Goal: Book appointment/travel/reservation

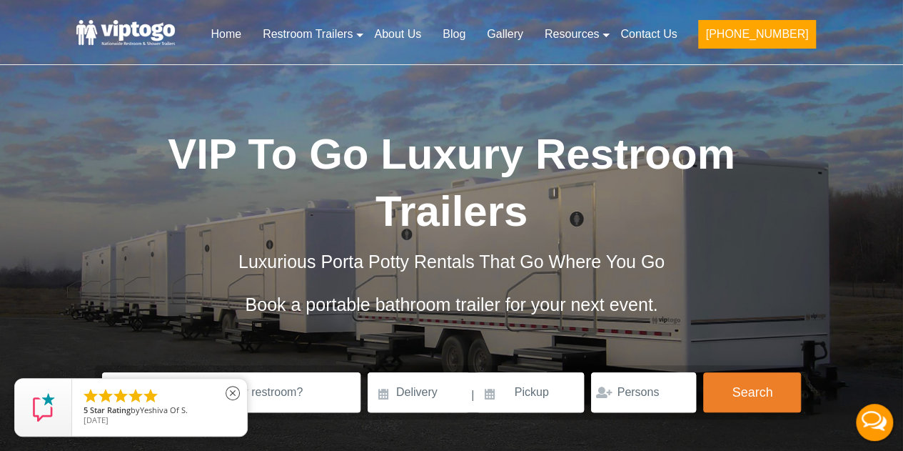
click at [191, 388] on ul "    " at bounding box center [159, 396] width 154 height 19
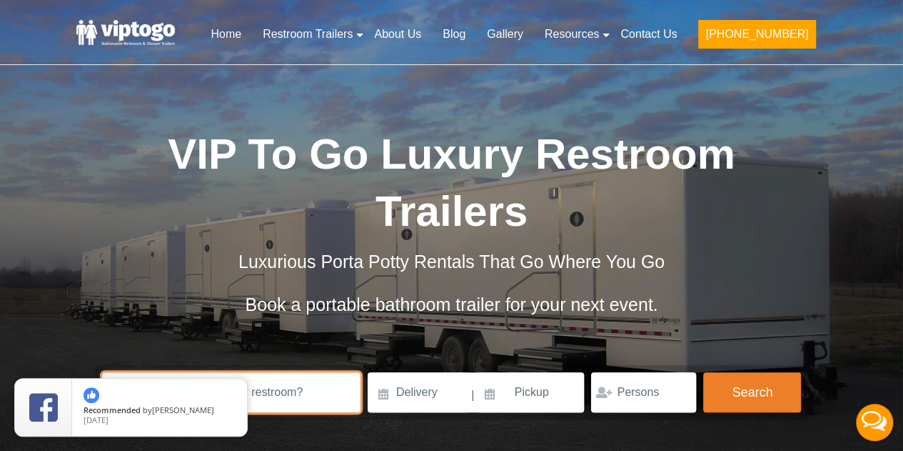
click at [314, 393] on input "text" at bounding box center [231, 392] width 259 height 40
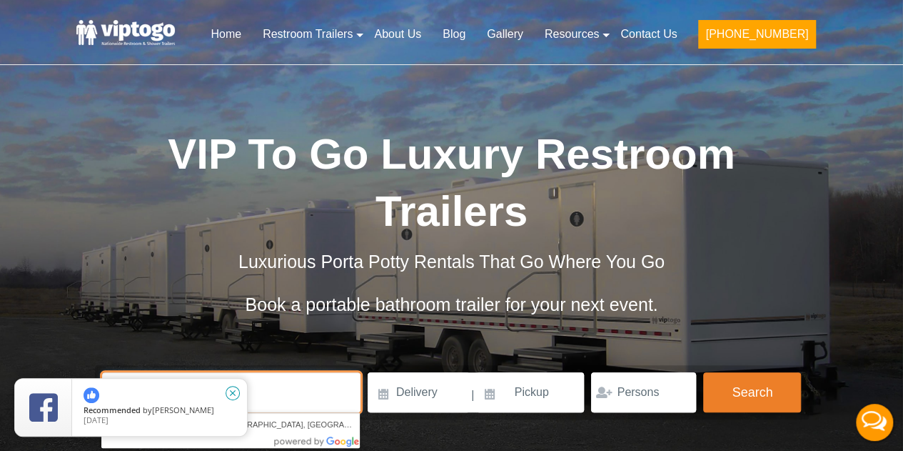
type input "Montclair State University"
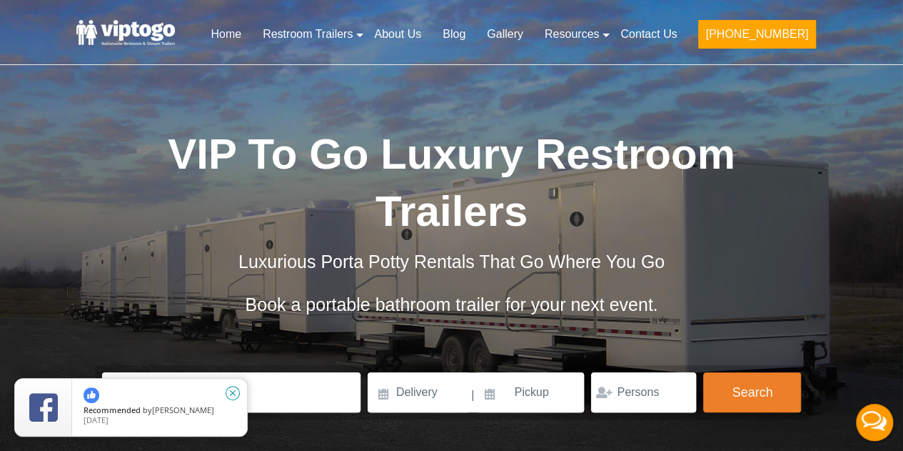
click at [233, 393] on icon "close" at bounding box center [233, 393] width 14 height 14
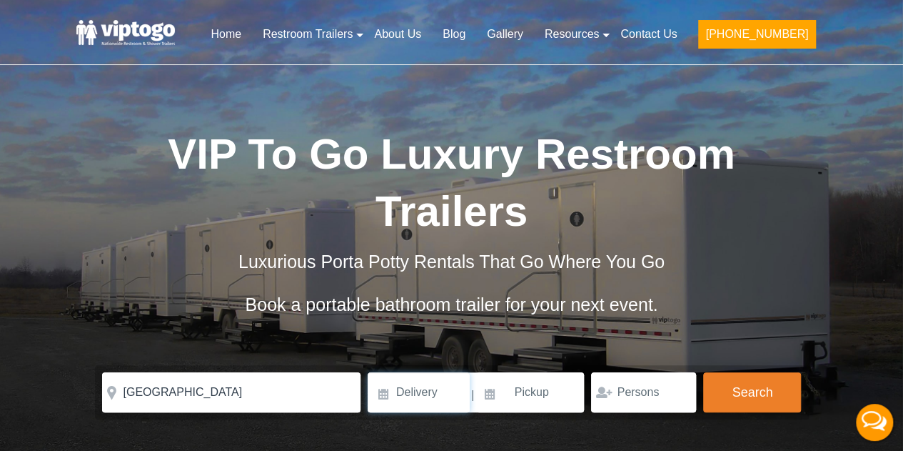
click at [421, 399] on input at bounding box center [419, 392] width 102 height 40
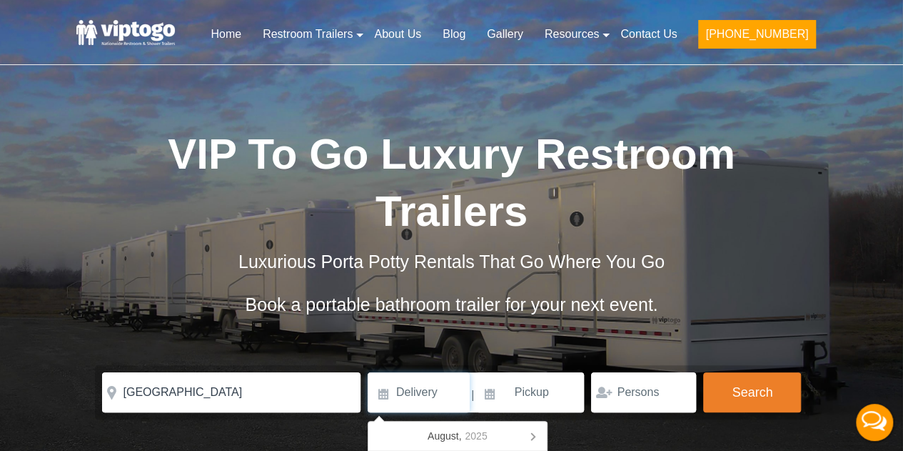
click at [386, 395] on input at bounding box center [419, 392] width 102 height 40
click at [413, 398] on input at bounding box center [419, 392] width 102 height 40
type input "8/28/2025"
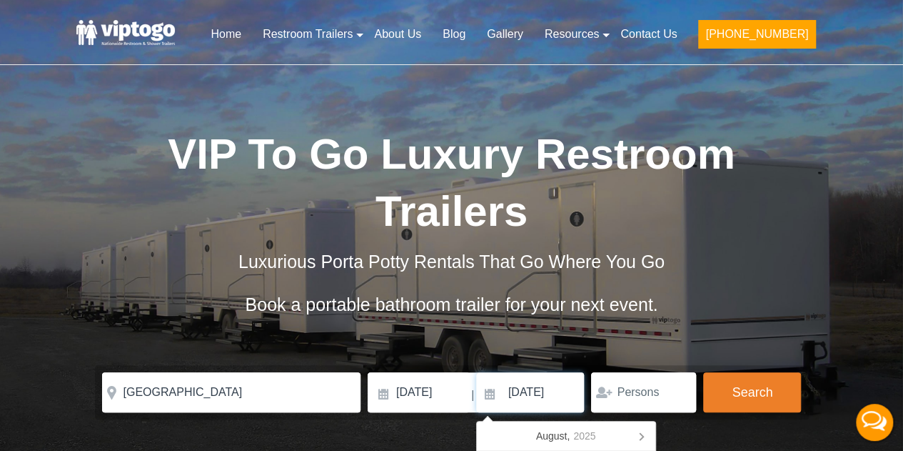
type input "11/25/2025"
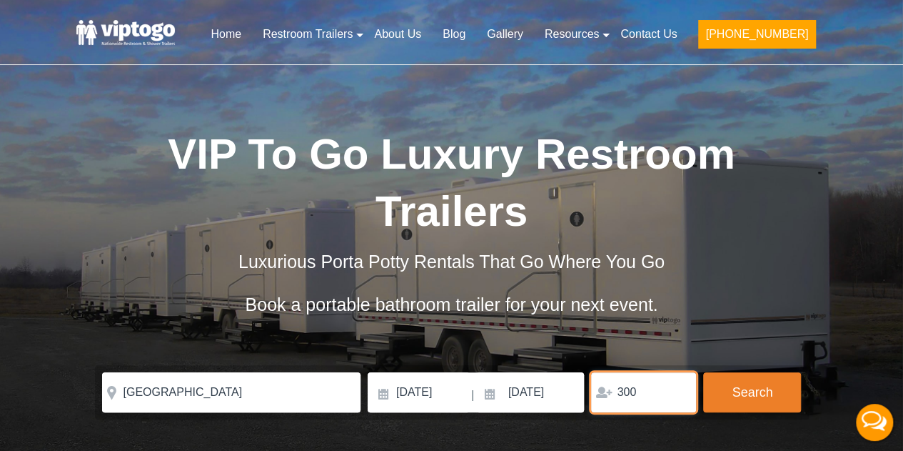
type input "300"
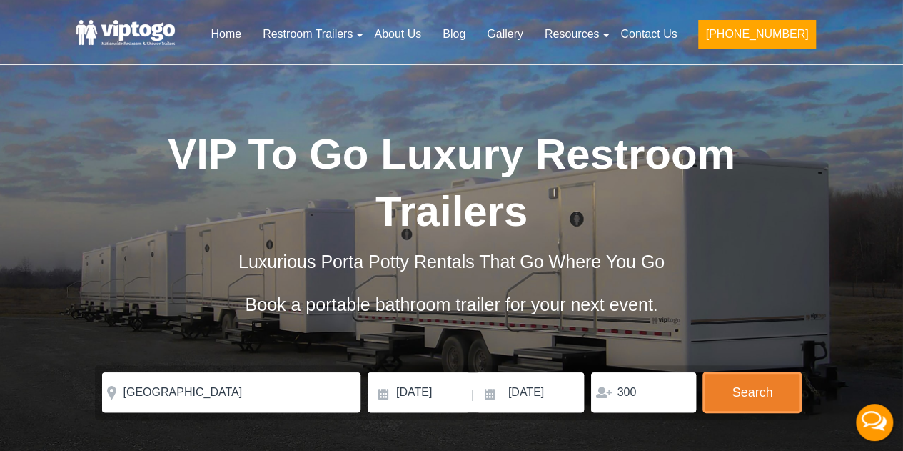
click at [703, 372] on button "Search" at bounding box center [752, 392] width 98 height 40
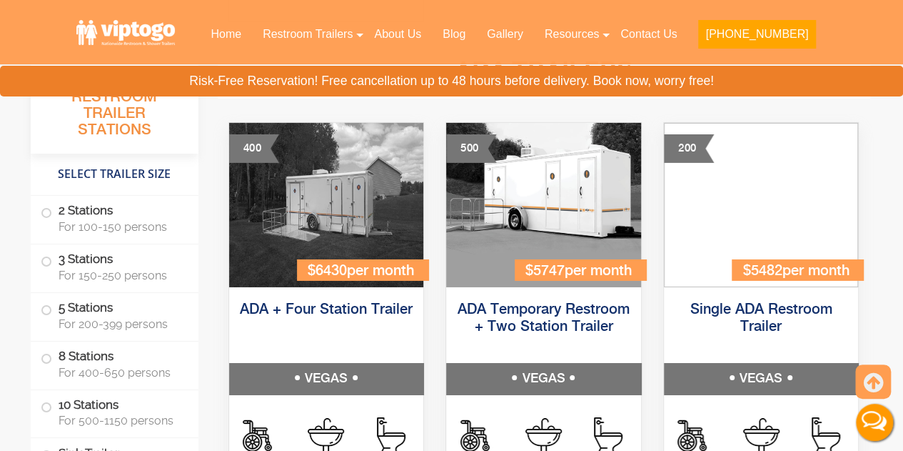
scroll to position [4973, 0]
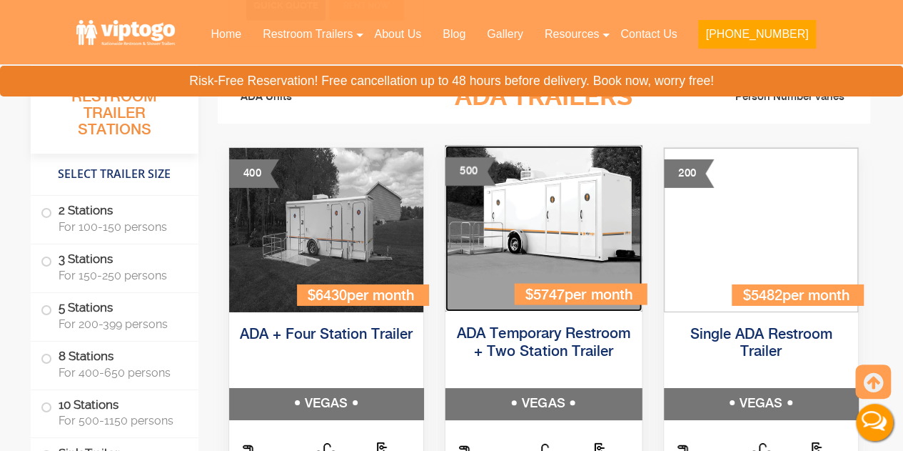
click at [521, 241] on img at bounding box center [544, 229] width 196 height 166
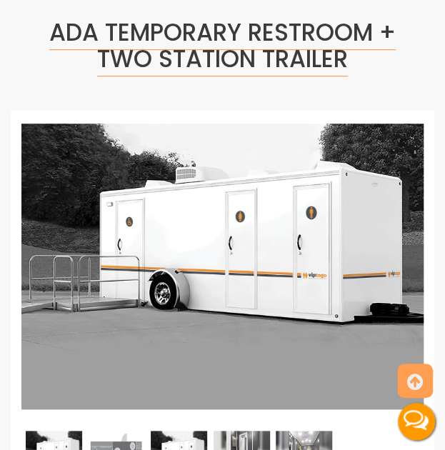
scroll to position [144, 0]
